Goal: Task Accomplishment & Management: Complete application form

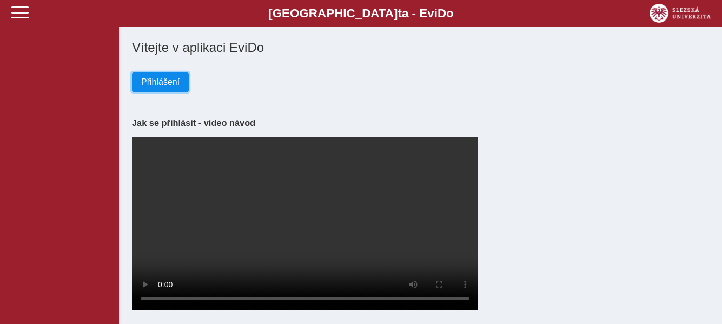
click at [163, 85] on span "Přihlášení" at bounding box center [160, 82] width 38 height 10
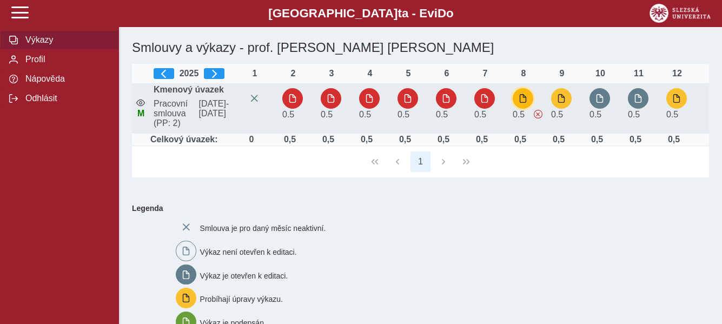
click at [522, 103] on span "button" at bounding box center [523, 98] width 9 height 9
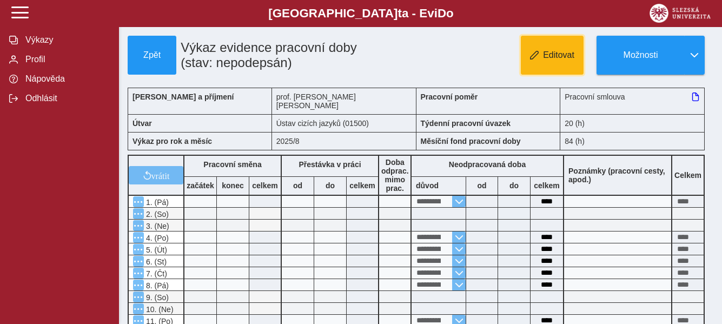
click at [557, 57] on span "Editovat" at bounding box center [558, 55] width 31 height 10
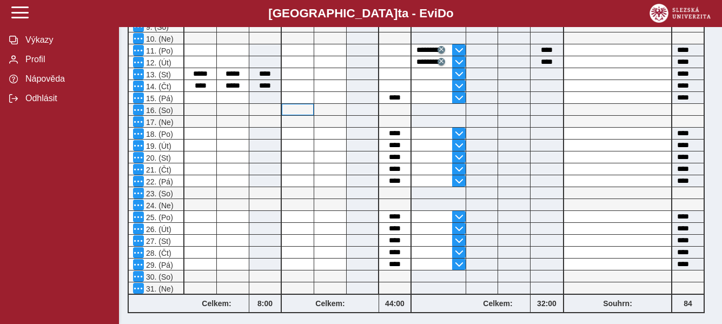
scroll to position [379, 0]
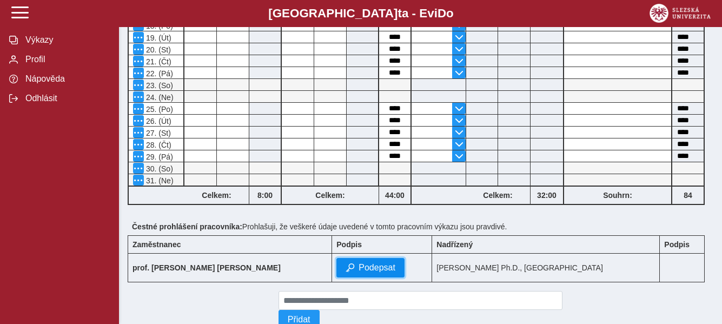
click at [359, 273] on span "Podepsat" at bounding box center [377, 268] width 37 height 10
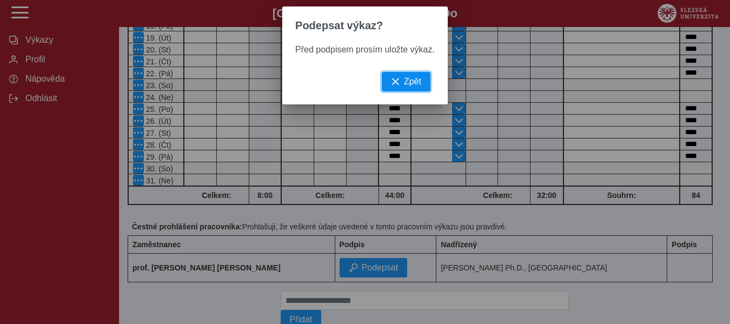
click at [407, 86] on span "Zpět" at bounding box center [412, 82] width 17 height 10
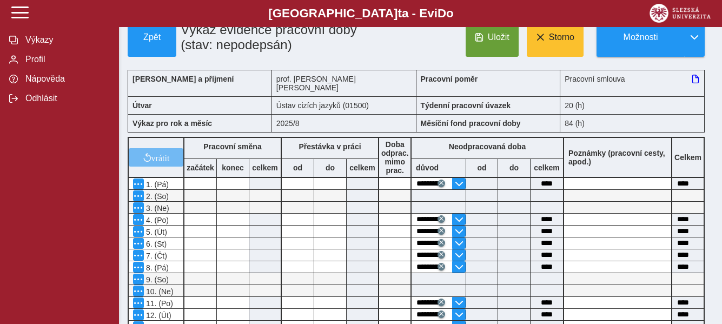
scroll to position [0, 0]
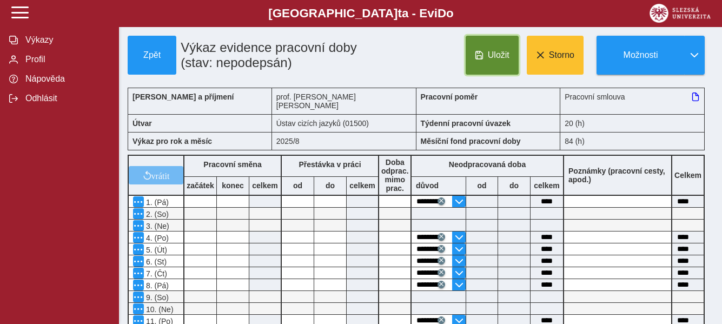
click at [495, 56] on span "Uložit" at bounding box center [499, 55] width 22 height 10
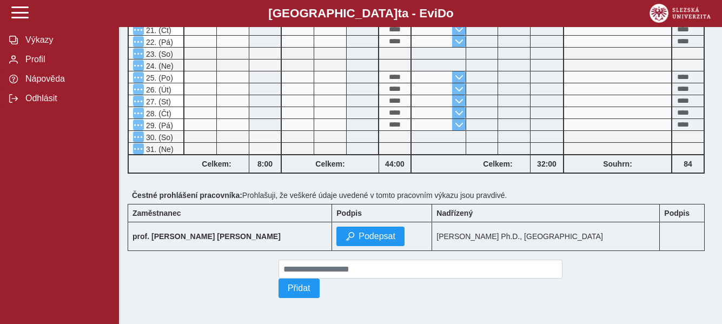
scroll to position [428, 0]
click at [359, 233] on span "Podepsat" at bounding box center [377, 236] width 37 height 10
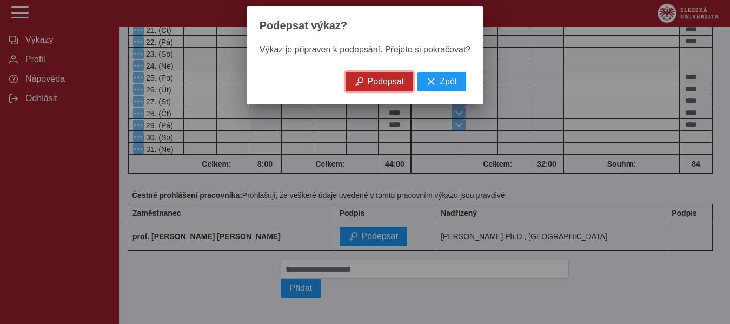
click at [375, 87] on span "Podepsat" at bounding box center [386, 82] width 37 height 10
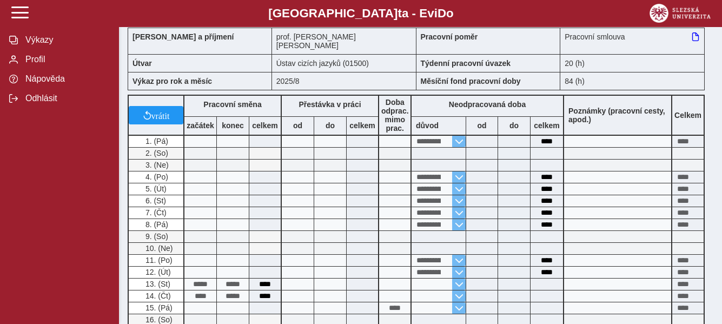
scroll to position [0, 0]
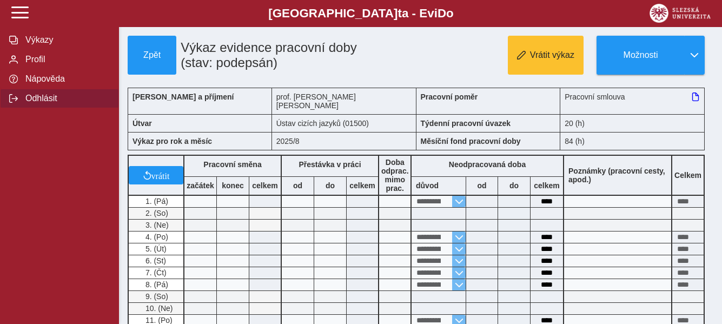
click at [41, 103] on span "Odhlásit" at bounding box center [66, 99] width 88 height 10
